Goal: Use online tool/utility: Utilize a website feature to perform a specific function

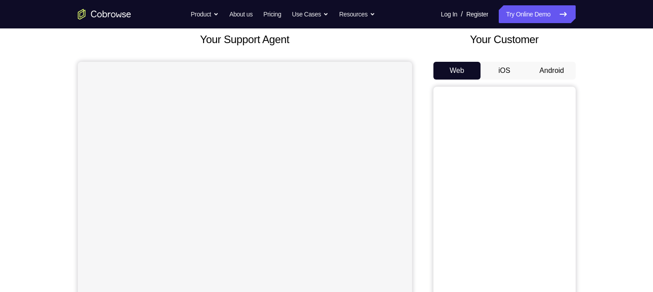
scroll to position [54, 0]
click at [551, 68] on button "Android" at bounding box center [552, 71] width 48 height 18
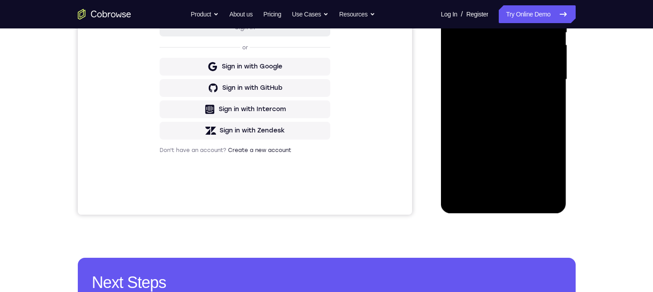
scroll to position [225, 0]
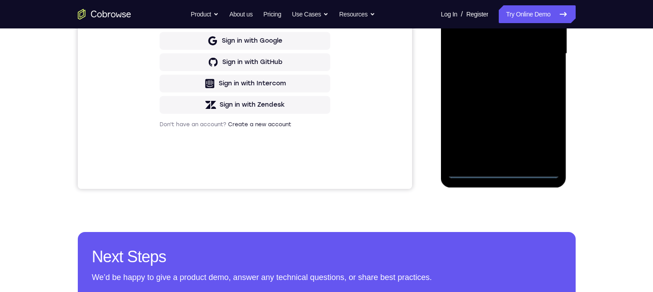
click at [504, 171] on div at bounding box center [504, 53] width 112 height 249
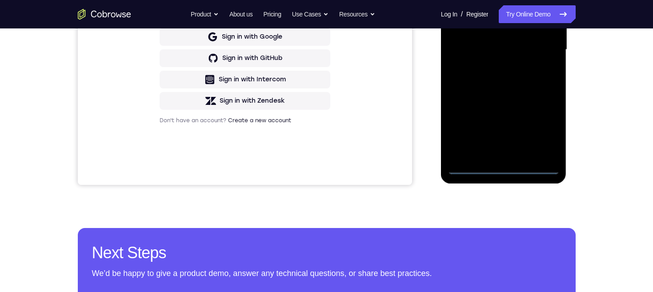
scroll to position [193, 0]
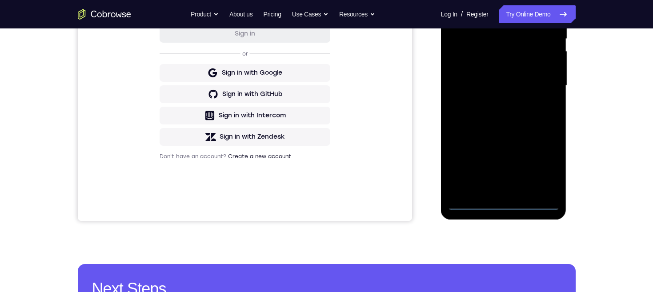
click at [543, 166] on div at bounding box center [504, 85] width 112 height 249
click at [503, 203] on div at bounding box center [504, 85] width 112 height 249
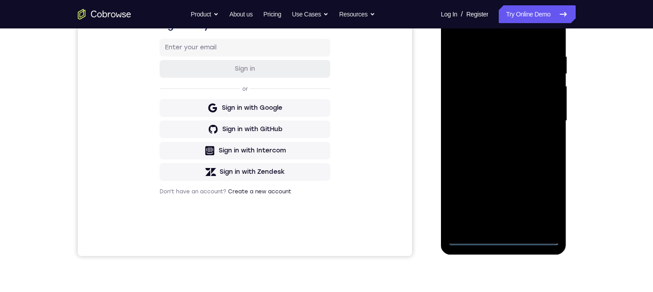
scroll to position [196, 0]
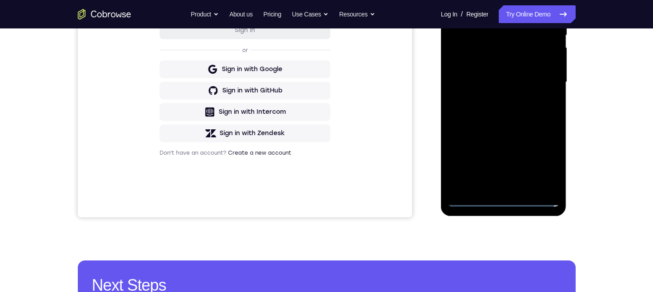
click at [469, 72] on div at bounding box center [504, 82] width 112 height 249
click at [531, 82] on div at bounding box center [504, 82] width 112 height 249
click at [511, 187] on div at bounding box center [504, 82] width 112 height 249
click at [509, 50] on div at bounding box center [504, 82] width 112 height 249
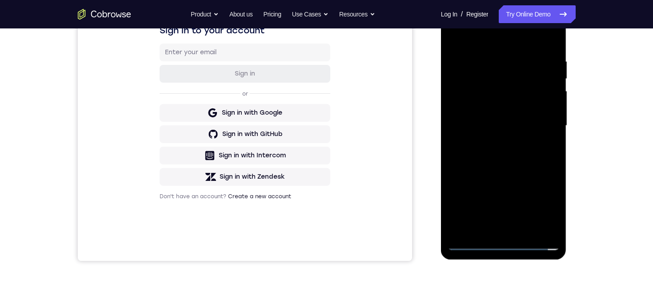
click at [534, 69] on div at bounding box center [504, 125] width 112 height 249
click at [522, 93] on div at bounding box center [504, 125] width 112 height 249
click at [549, 148] on div at bounding box center [504, 125] width 112 height 249
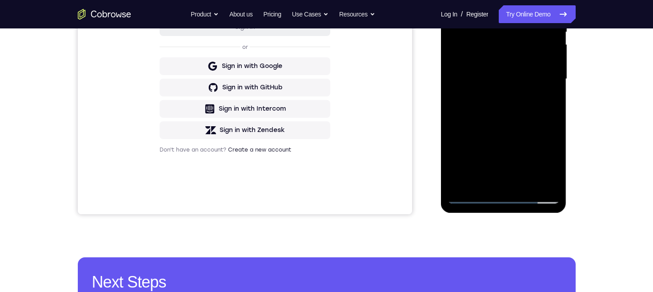
click at [543, 181] on div at bounding box center [504, 79] width 112 height 249
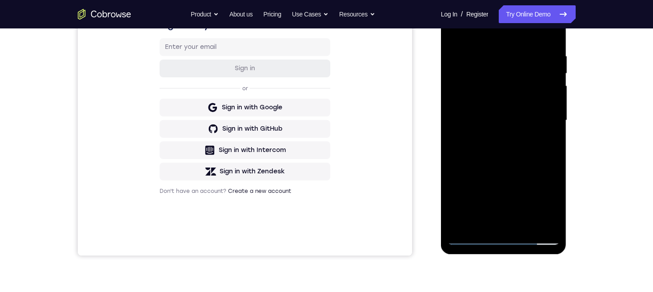
scroll to position [194, 0]
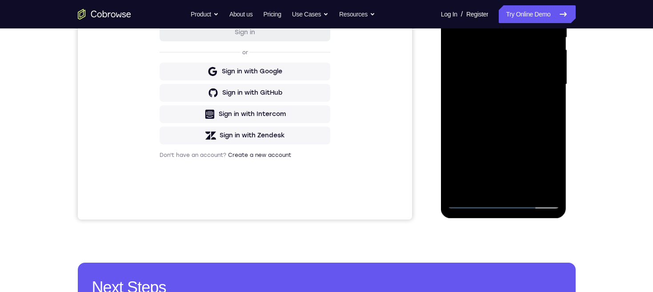
click at [545, 185] on div at bounding box center [504, 84] width 112 height 249
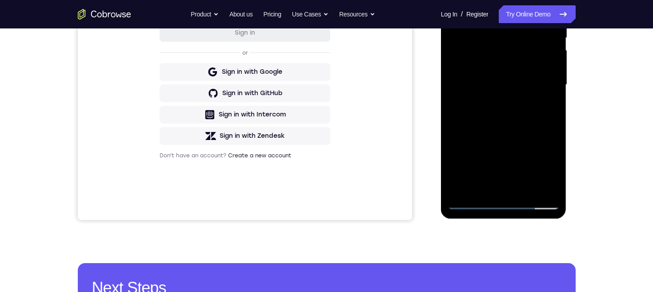
click at [523, 188] on div at bounding box center [504, 84] width 112 height 249
click at [547, 80] on div at bounding box center [504, 84] width 112 height 249
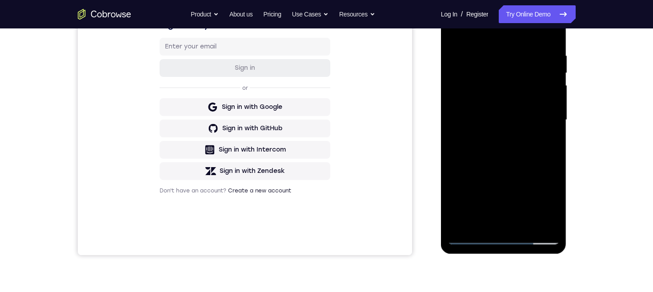
scroll to position [194, 0]
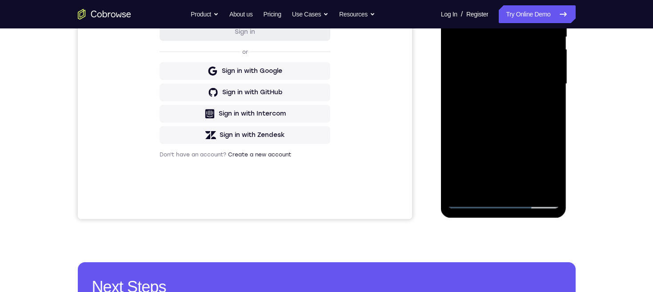
click at [504, 202] on div at bounding box center [504, 84] width 112 height 249
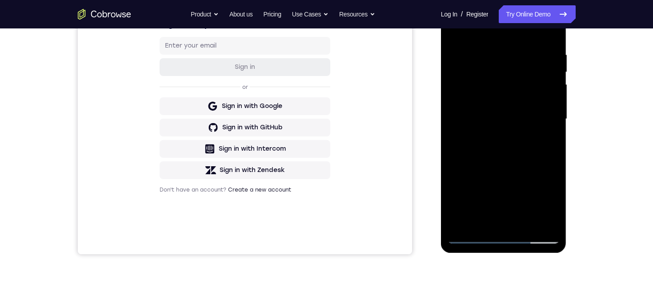
click at [544, 200] on div at bounding box center [504, 119] width 112 height 249
click at [515, 37] on div at bounding box center [504, 119] width 112 height 249
click at [542, 122] on div at bounding box center [504, 119] width 112 height 249
click at [496, 224] on div at bounding box center [504, 119] width 112 height 249
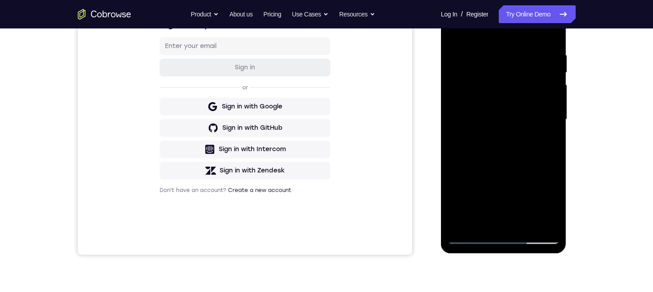
click at [526, 118] on div at bounding box center [504, 119] width 112 height 249
click at [511, 101] on div at bounding box center [504, 119] width 112 height 249
click at [530, 119] on div at bounding box center [504, 119] width 112 height 249
click at [529, 152] on div at bounding box center [504, 119] width 112 height 249
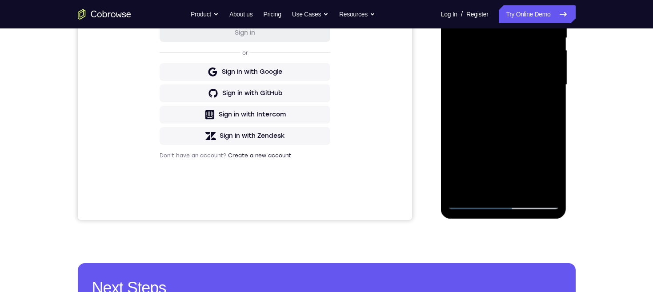
click at [529, 110] on div at bounding box center [504, 84] width 112 height 249
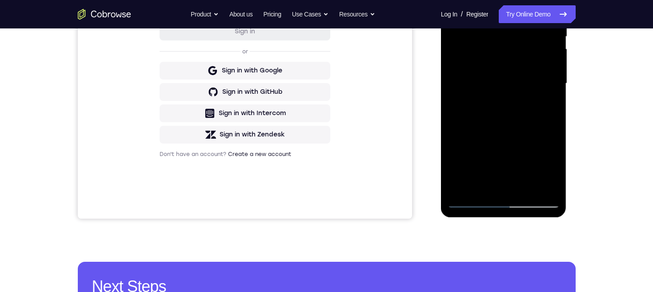
click at [506, 111] on div at bounding box center [504, 83] width 112 height 249
click at [512, 111] on div at bounding box center [504, 83] width 112 height 249
click at [507, 108] on div at bounding box center [504, 83] width 112 height 249
click at [529, 112] on div at bounding box center [504, 83] width 112 height 249
click at [528, 109] on div at bounding box center [504, 83] width 112 height 249
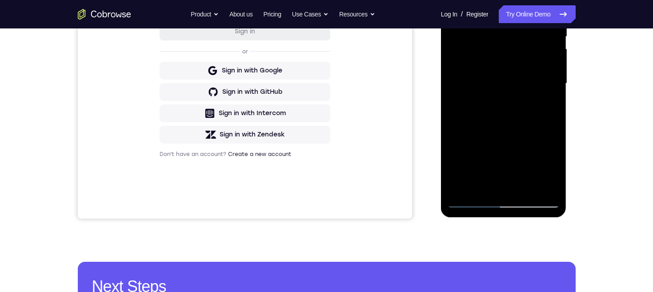
click at [521, 112] on div at bounding box center [504, 83] width 112 height 249
click at [514, 111] on div at bounding box center [504, 83] width 112 height 249
click at [529, 114] on div at bounding box center [504, 83] width 112 height 249
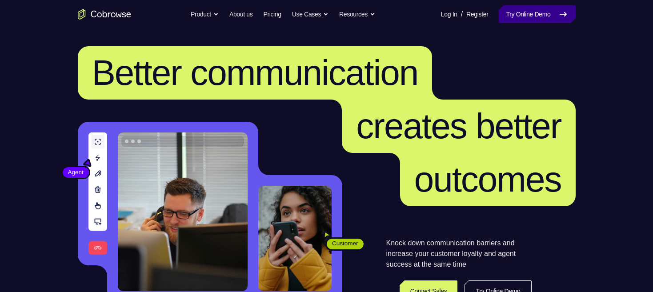
click at [515, 12] on link "Try Online Demo" at bounding box center [537, 14] width 76 height 18
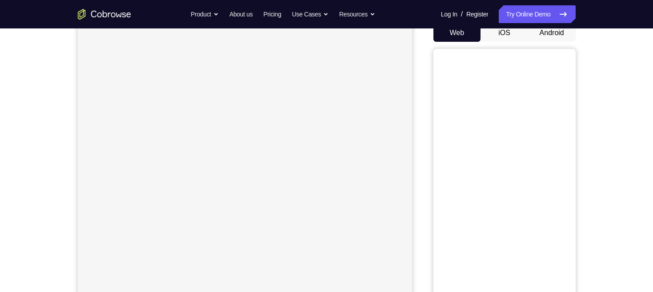
scroll to position [113, 0]
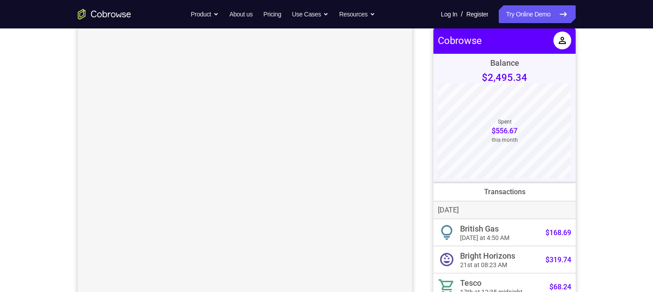
click at [555, 20] on button "Android" at bounding box center [552, 11] width 48 height 18
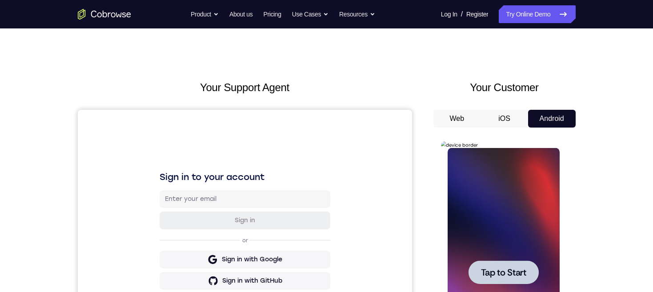
scroll to position [113, 0]
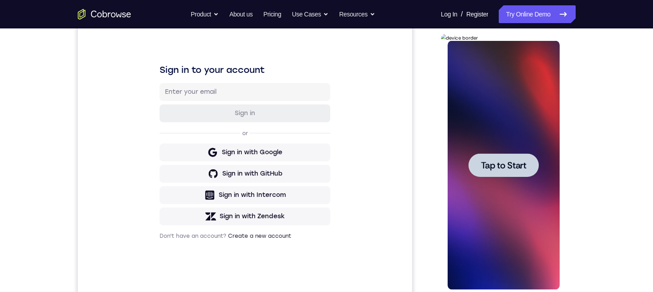
click at [527, 167] on div at bounding box center [504, 165] width 70 height 24
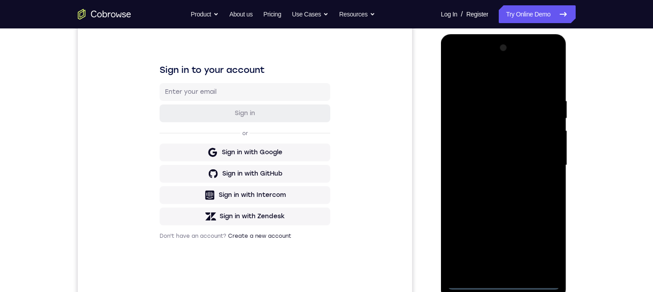
scroll to position [196, 0]
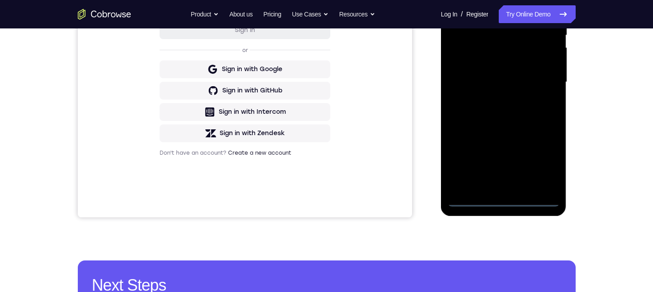
click at [504, 201] on div at bounding box center [504, 82] width 112 height 249
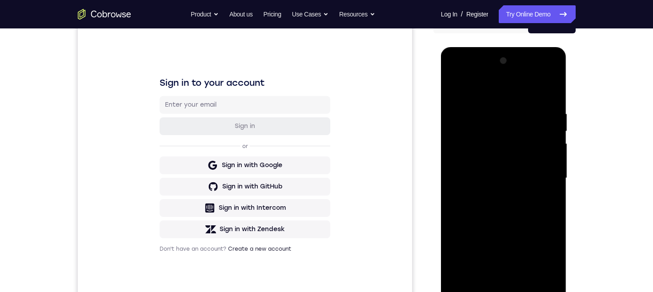
scroll to position [154, 0]
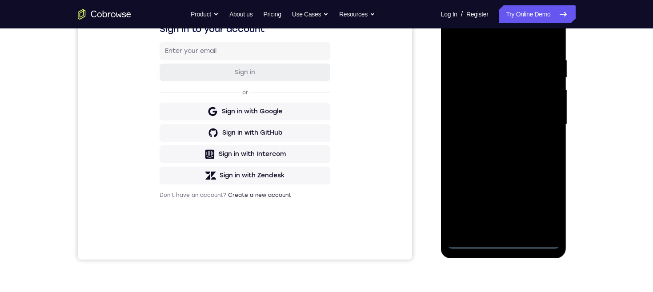
click at [543, 202] on div at bounding box center [504, 124] width 112 height 249
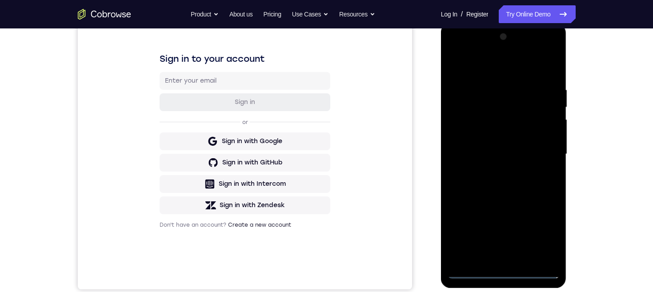
click at [506, 274] on div at bounding box center [504, 154] width 112 height 249
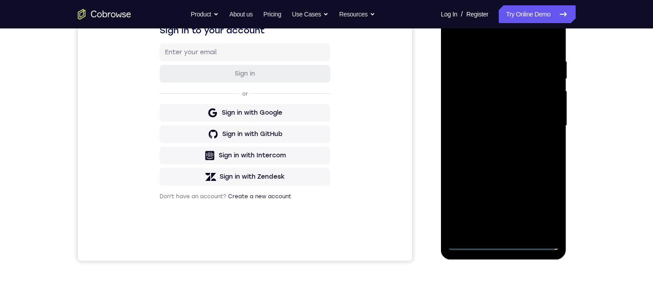
click at [463, 114] on div at bounding box center [504, 125] width 112 height 249
click at [529, 135] on div at bounding box center [504, 125] width 112 height 249
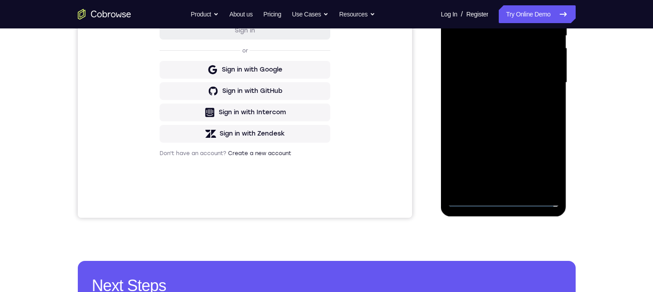
click at [510, 185] on div at bounding box center [504, 82] width 112 height 249
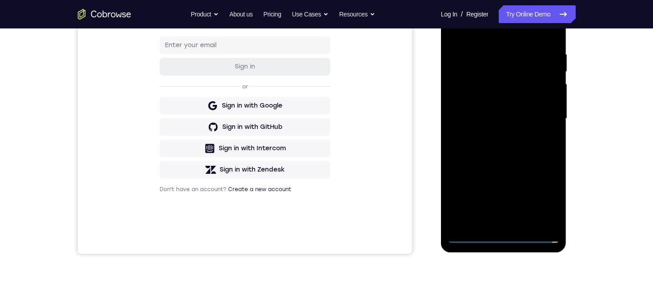
click at [516, 83] on div at bounding box center [504, 118] width 112 height 249
click at [499, 65] on div at bounding box center [504, 118] width 112 height 249
click at [509, 85] on div at bounding box center [504, 118] width 112 height 249
click at [543, 217] on div at bounding box center [504, 118] width 112 height 249
click at [544, 221] on div at bounding box center [504, 118] width 112 height 249
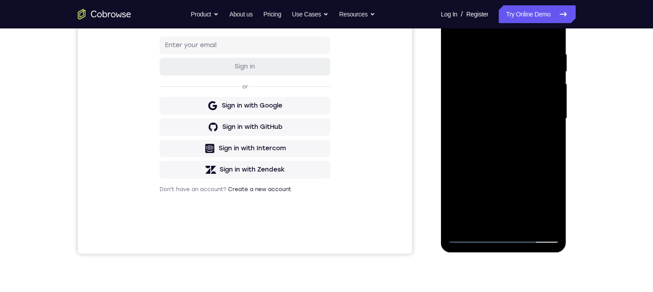
click at [544, 218] on div at bounding box center [504, 118] width 112 height 249
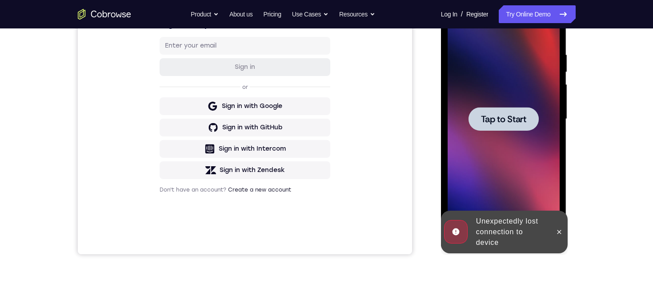
scroll to position [179, 0]
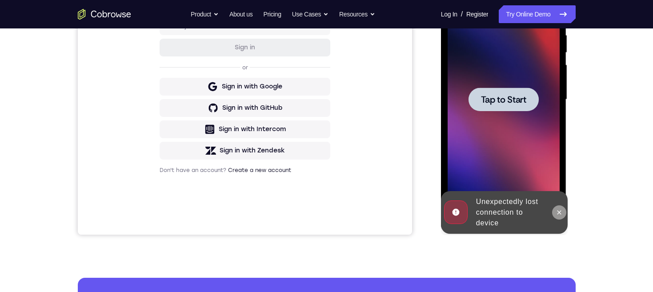
click at [560, 211] on icon at bounding box center [559, 212] width 7 height 7
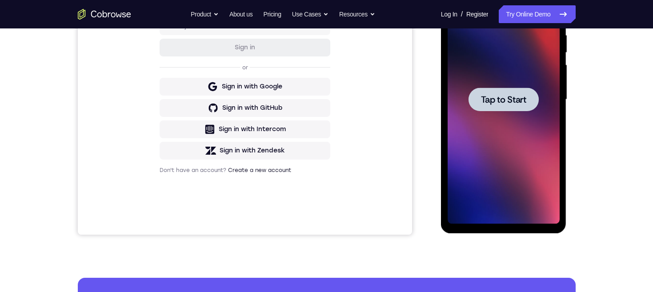
click at [522, 98] on span "Tap to Start" at bounding box center [503, 99] width 45 height 9
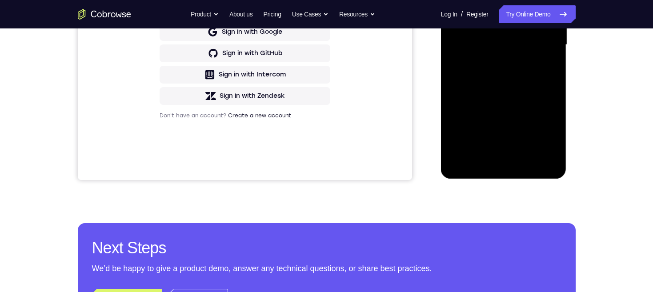
scroll to position [240, 0]
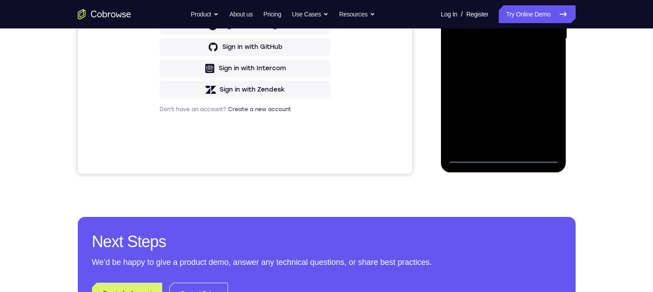
click at [504, 156] on div at bounding box center [504, 38] width 112 height 249
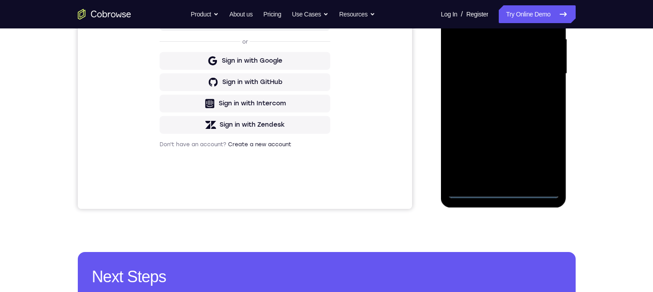
scroll to position [201, 0]
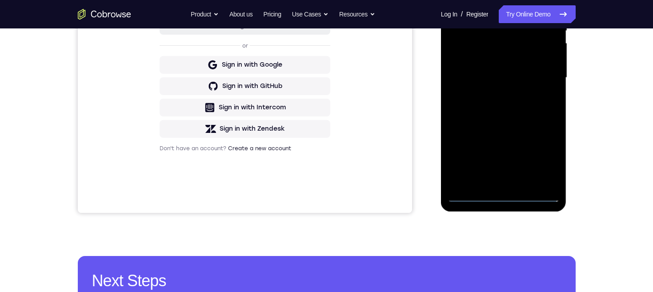
click at [529, 85] on div at bounding box center [504, 77] width 112 height 249
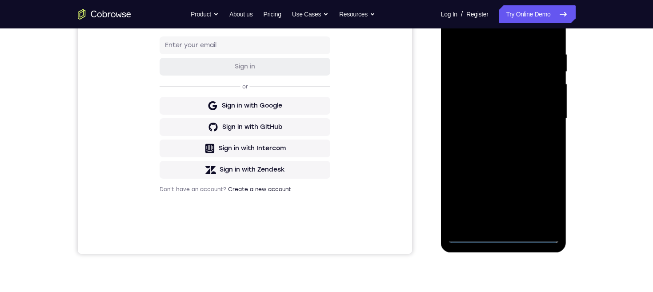
scroll to position [157, 0]
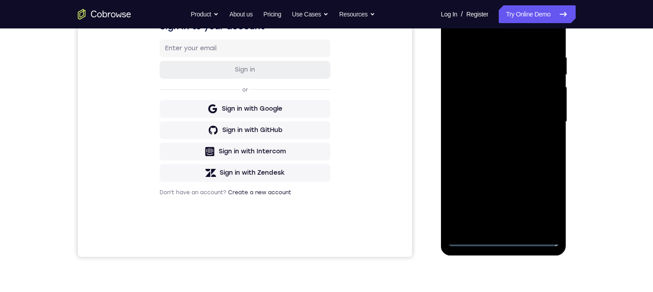
click at [511, 223] on div at bounding box center [504, 121] width 112 height 249
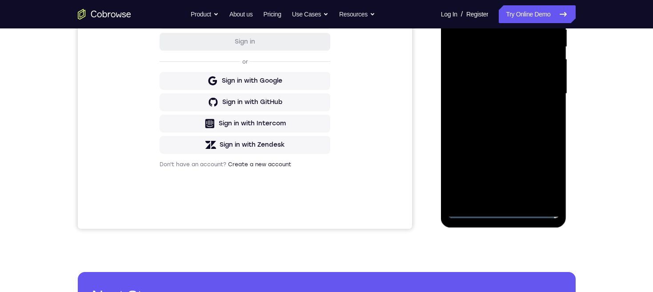
click at [511, 64] on div at bounding box center [504, 93] width 112 height 249
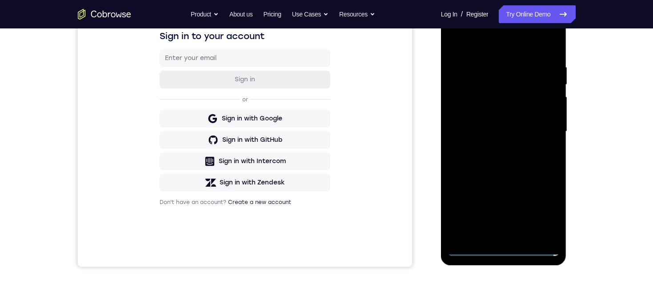
click at [520, 72] on div at bounding box center [504, 131] width 112 height 249
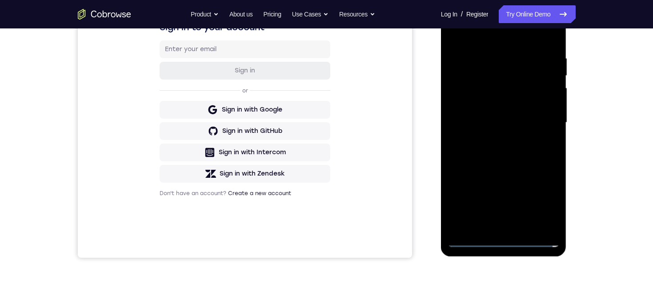
scroll to position [150, 0]
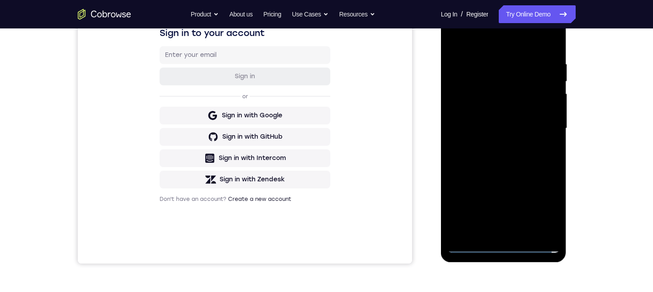
click at [520, 95] on div at bounding box center [504, 128] width 112 height 249
click at [540, 147] on div at bounding box center [504, 128] width 112 height 249
click at [546, 152] on div at bounding box center [504, 128] width 112 height 249
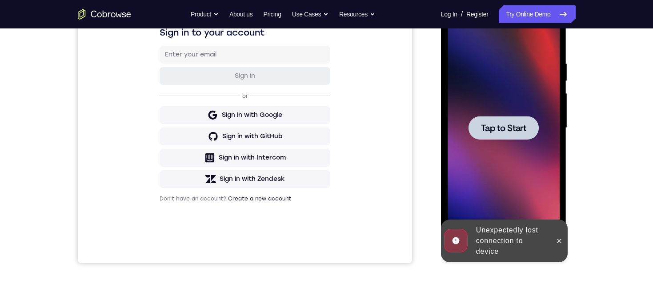
scroll to position [189, 0]
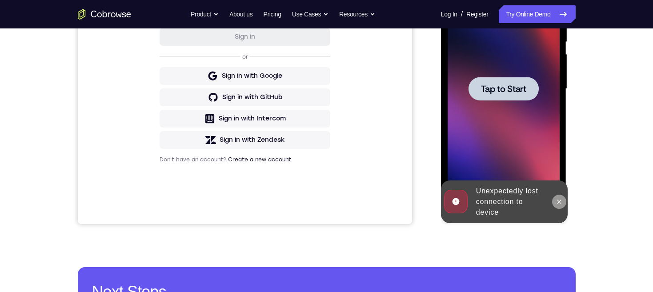
click at [558, 204] on icon at bounding box center [559, 201] width 7 height 7
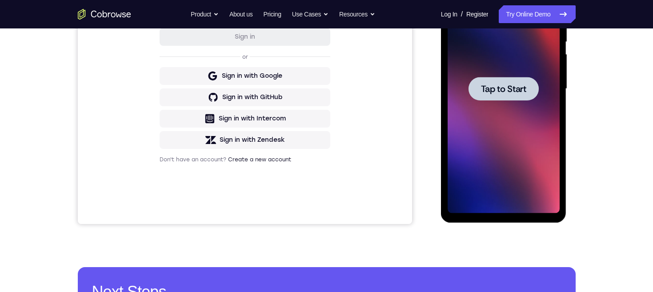
click at [511, 86] on span "Tap to Start" at bounding box center [503, 89] width 45 height 9
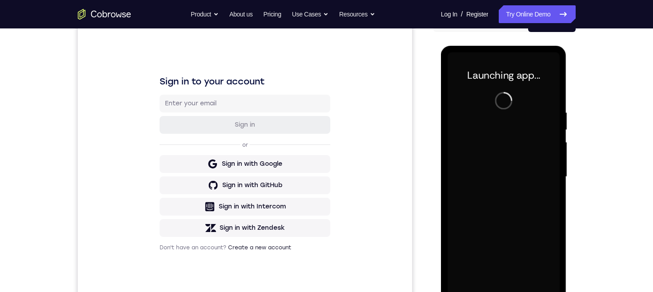
scroll to position [195, 0]
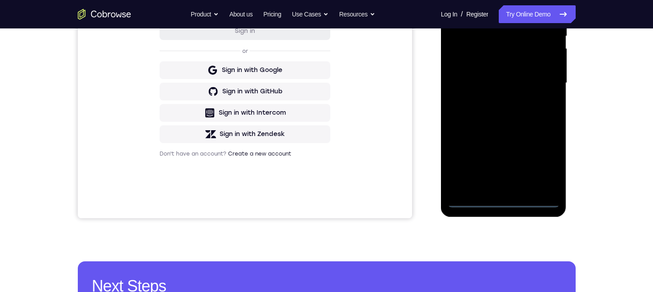
click at [503, 204] on div at bounding box center [504, 83] width 112 height 249
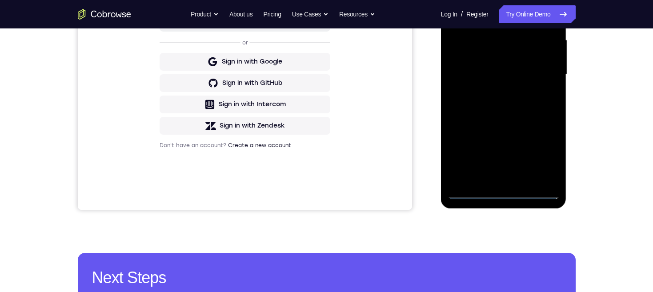
click at [470, 65] on div at bounding box center [504, 74] width 112 height 249
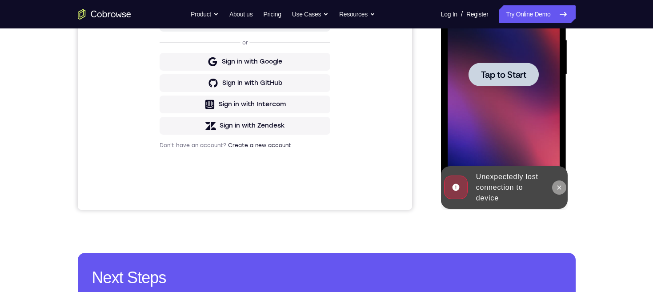
click at [555, 186] on button at bounding box center [559, 188] width 14 height 14
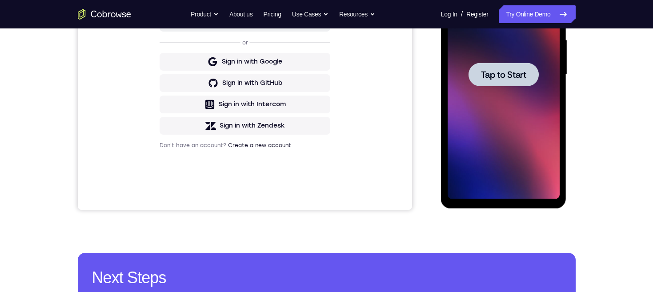
click at [524, 70] on span "Tap to Start" at bounding box center [503, 74] width 45 height 9
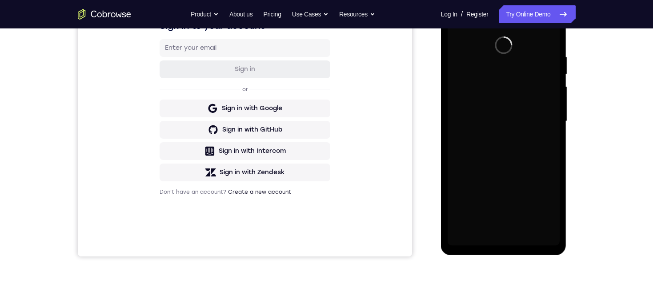
scroll to position [200, 0]
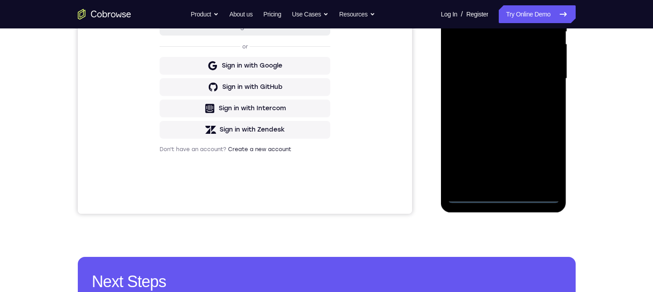
click at [503, 195] on div at bounding box center [504, 78] width 112 height 249
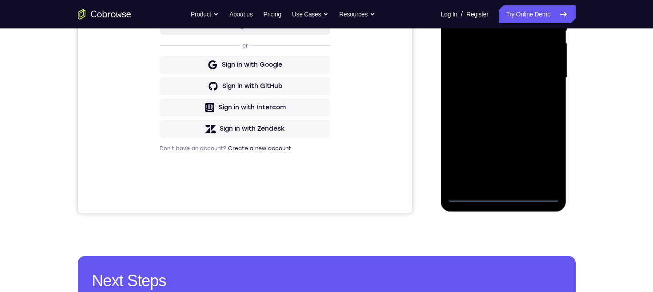
scroll to position [159, 0]
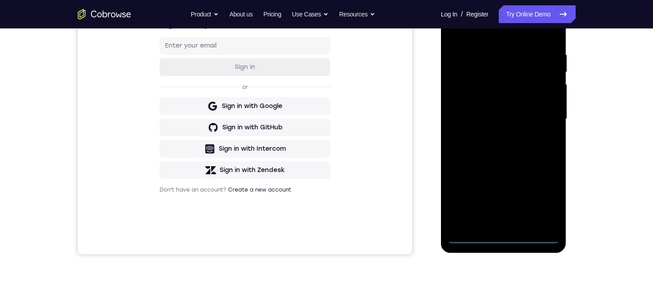
click at [464, 111] on div at bounding box center [504, 119] width 112 height 249
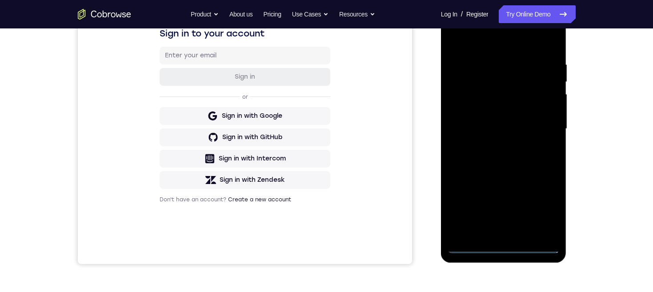
click at [533, 133] on div at bounding box center [504, 128] width 112 height 249
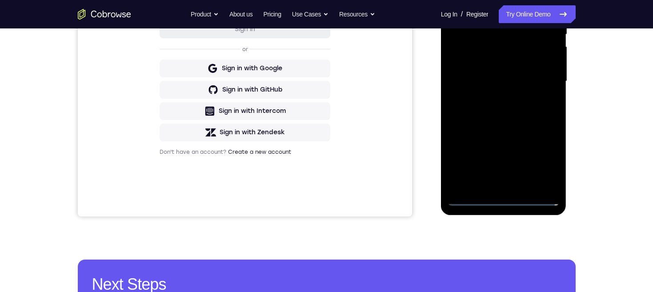
click at [525, 186] on div at bounding box center [504, 81] width 112 height 249
click at [506, 43] on div at bounding box center [504, 81] width 112 height 249
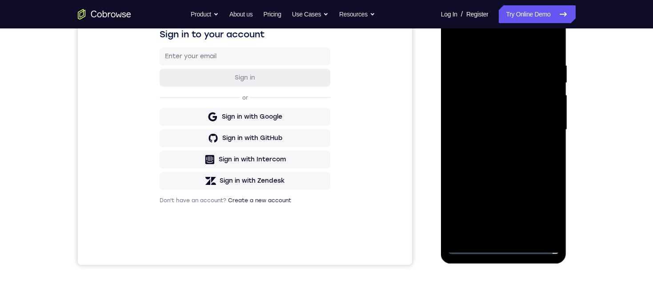
click at [526, 71] on div at bounding box center [504, 129] width 112 height 249
click at [521, 95] on div at bounding box center [504, 129] width 112 height 249
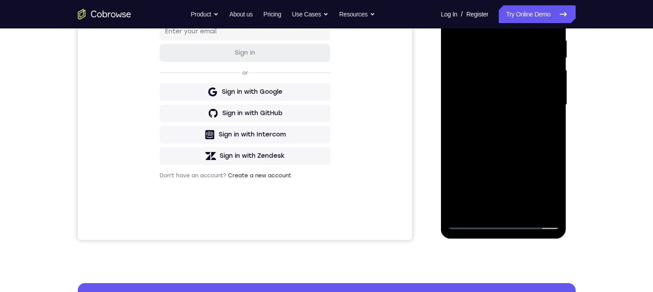
scroll to position [183, 0]
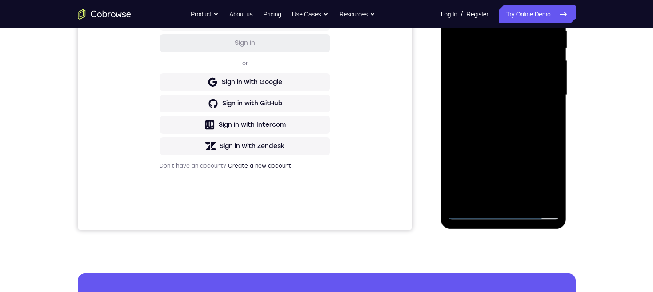
click at [547, 194] on div at bounding box center [504, 95] width 112 height 249
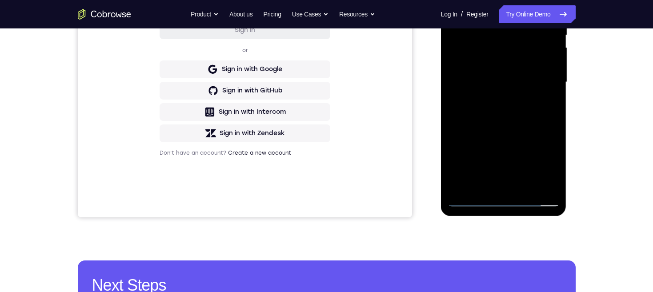
click at [544, 182] on div at bounding box center [504, 82] width 112 height 249
click at [524, 186] on div at bounding box center [504, 82] width 112 height 249
click at [545, 76] on div at bounding box center [504, 82] width 112 height 249
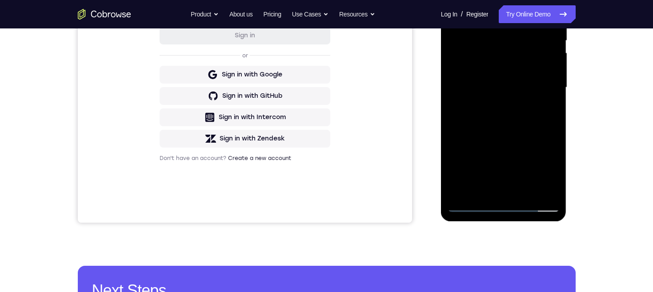
scroll to position [221, 0]
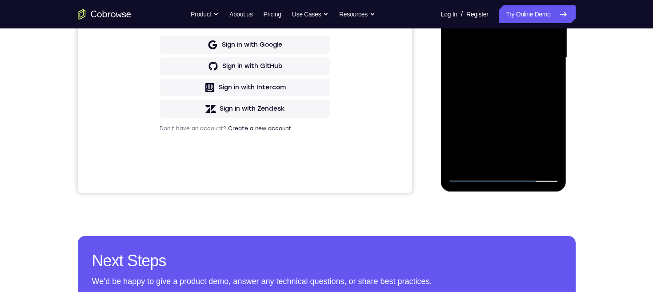
click at [506, 177] on div at bounding box center [504, 57] width 112 height 249
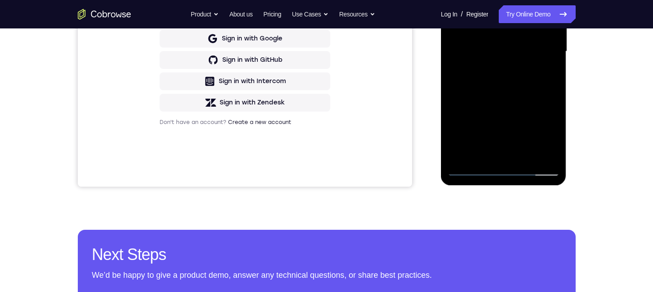
click at [545, 126] on div at bounding box center [504, 51] width 112 height 249
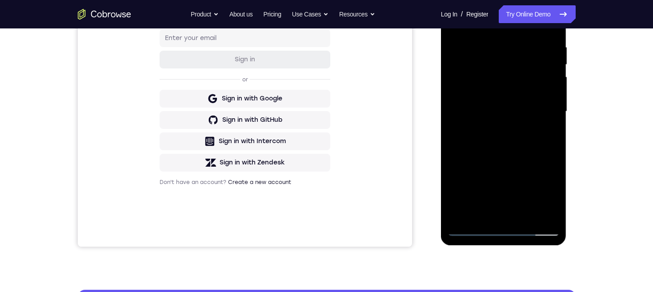
scroll to position [140, 0]
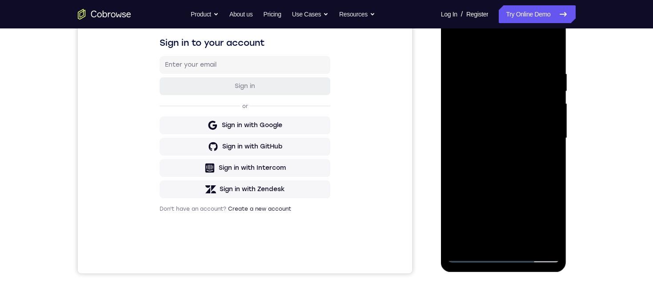
click at [513, 55] on div at bounding box center [504, 138] width 112 height 249
click at [540, 135] on div at bounding box center [504, 138] width 112 height 249
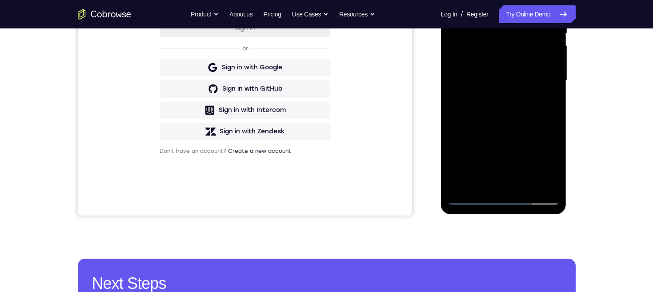
click at [495, 187] on div at bounding box center [504, 80] width 112 height 249
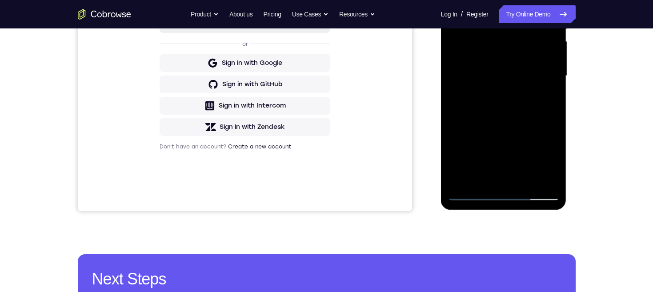
click at [525, 70] on div at bounding box center [504, 76] width 112 height 249
click at [518, 54] on div at bounding box center [504, 76] width 112 height 249
click at [534, 77] on div at bounding box center [504, 76] width 112 height 249
click at [533, 104] on div at bounding box center [504, 76] width 112 height 249
click at [519, 87] on div at bounding box center [504, 76] width 112 height 249
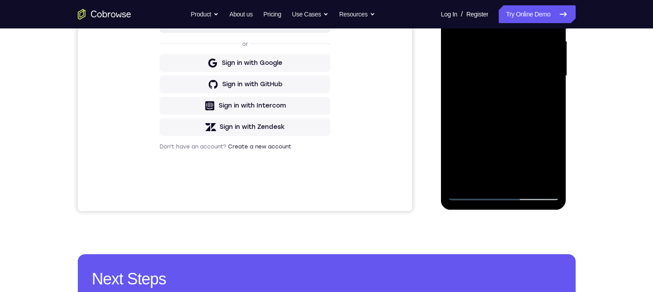
click at [507, 77] on div at bounding box center [504, 76] width 112 height 249
click at [540, 105] on div at bounding box center [504, 76] width 112 height 249
click at [529, 100] on div at bounding box center [504, 76] width 112 height 249
click at [535, 109] on div at bounding box center [504, 76] width 112 height 249
click at [519, 98] on div at bounding box center [504, 76] width 112 height 249
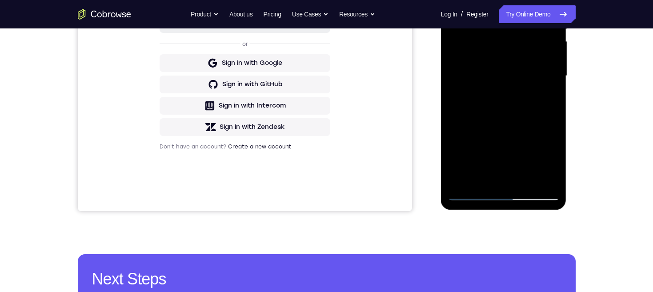
click at [521, 87] on div at bounding box center [504, 76] width 112 height 249
click at [547, 59] on div at bounding box center [504, 76] width 112 height 249
click at [545, 62] on div at bounding box center [504, 76] width 112 height 249
click at [539, 77] on div at bounding box center [504, 76] width 112 height 249
click at [546, 105] on div at bounding box center [504, 76] width 112 height 249
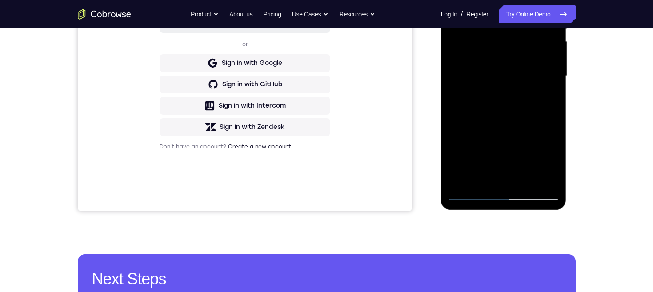
click at [535, 106] on div at bounding box center [504, 76] width 112 height 249
click at [512, 120] on div at bounding box center [504, 76] width 112 height 249
click at [508, 122] on div at bounding box center [504, 76] width 112 height 249
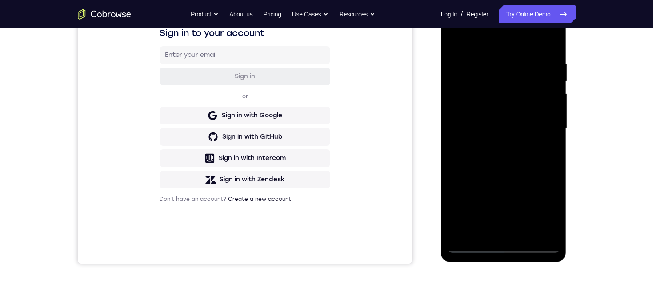
scroll to position [159, 0]
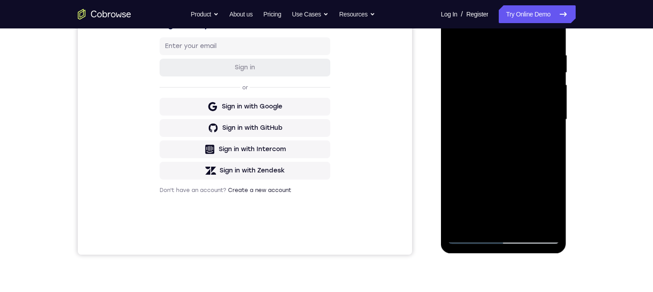
click at [537, 77] on div at bounding box center [504, 119] width 112 height 249
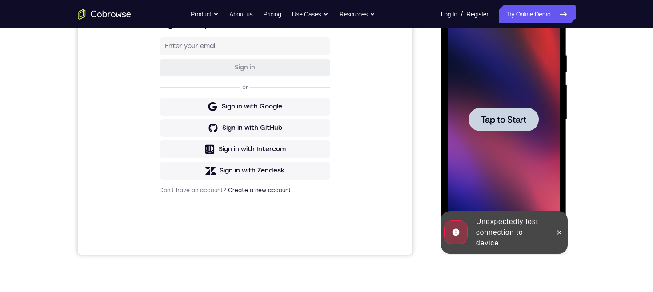
click at [518, 118] on span "Tap to Start" at bounding box center [503, 119] width 45 height 9
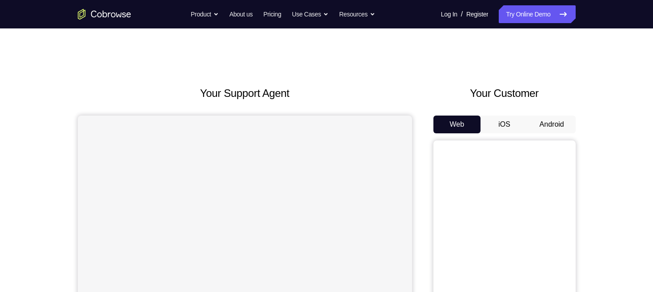
click at [544, 121] on button "Android" at bounding box center [552, 125] width 48 height 18
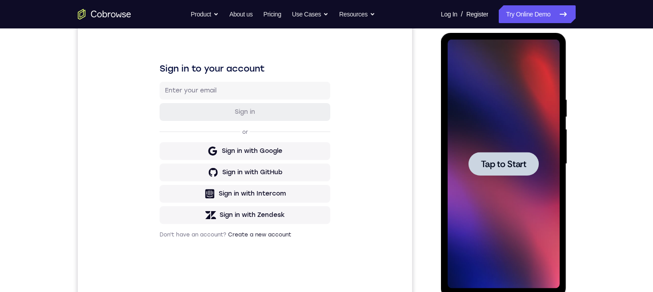
click at [511, 166] on span "Tap to Start" at bounding box center [503, 164] width 45 height 9
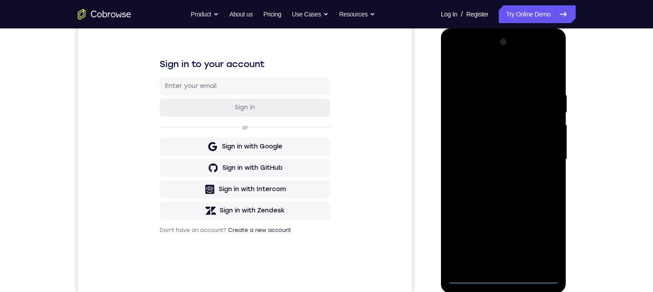
click at [512, 282] on div at bounding box center [504, 159] width 112 height 249
click at [502, 279] on div at bounding box center [504, 159] width 112 height 249
click at [537, 242] on div at bounding box center [504, 159] width 112 height 249
click at [495, 71] on div at bounding box center [504, 159] width 112 height 249
click at [543, 161] on div at bounding box center [504, 159] width 112 height 249
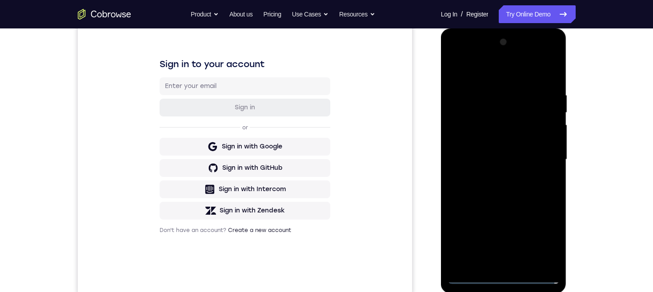
click at [495, 170] on div at bounding box center [504, 159] width 112 height 249
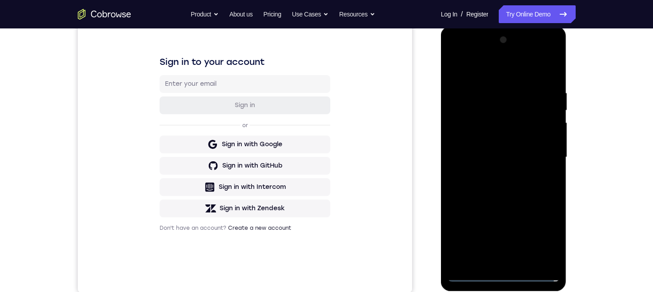
click at [495, 173] on div at bounding box center [504, 157] width 112 height 249
click at [521, 152] on div at bounding box center [504, 157] width 112 height 249
click at [490, 139] on div at bounding box center [504, 157] width 112 height 249
click at [513, 157] on div at bounding box center [504, 157] width 112 height 249
click at [527, 189] on div at bounding box center [504, 157] width 112 height 249
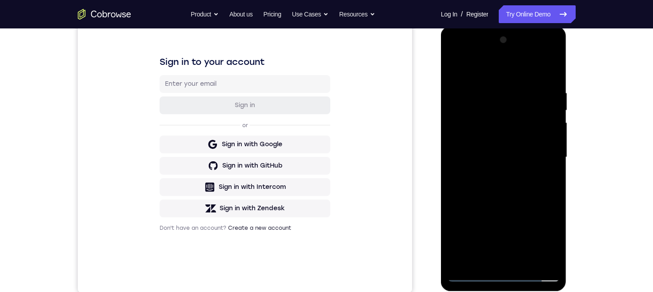
click at [544, 69] on div at bounding box center [504, 157] width 112 height 249
click at [519, 181] on div at bounding box center [504, 157] width 112 height 249
click at [503, 180] on div at bounding box center [504, 157] width 112 height 249
click at [509, 187] on div at bounding box center [504, 157] width 112 height 249
click at [507, 181] on div at bounding box center [504, 157] width 112 height 249
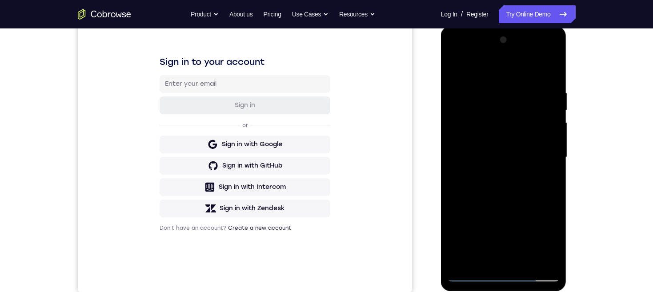
click at [517, 189] on div at bounding box center [504, 157] width 112 height 249
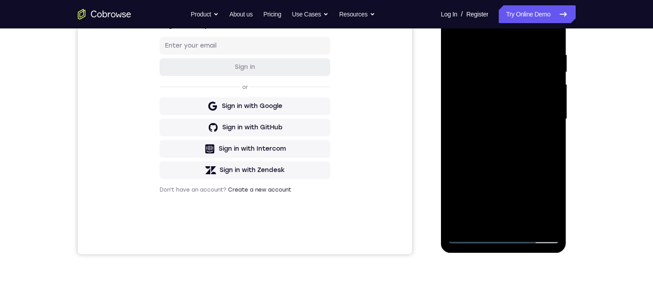
scroll to position [169, 0]
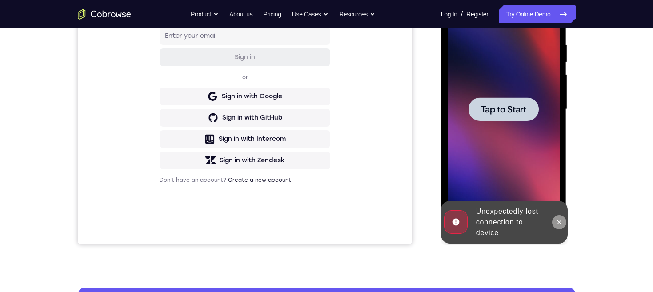
click at [556, 220] on icon at bounding box center [559, 222] width 7 height 7
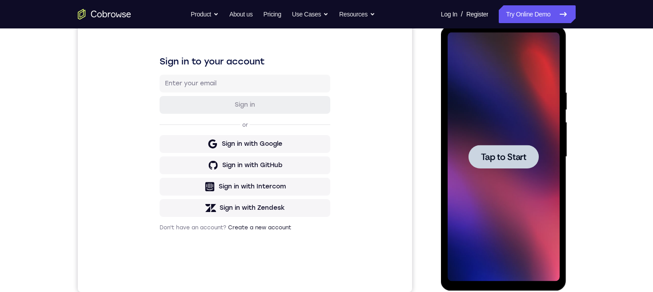
scroll to position [0, 0]
